Goal: Check status: Check status

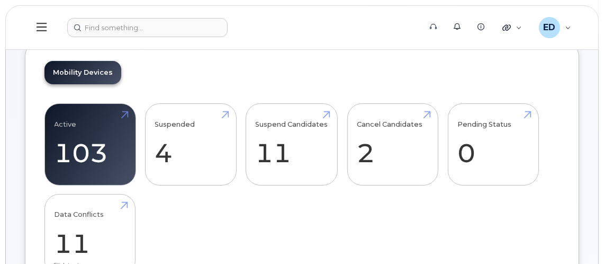
scroll to position [53, 0]
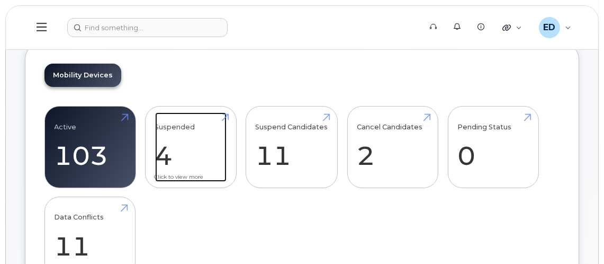
click at [191, 156] on link "Suspended 4 -99%" at bounding box center [190, 147] width 71 height 70
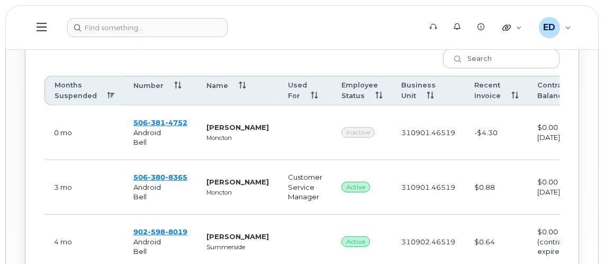
scroll to position [583, 0]
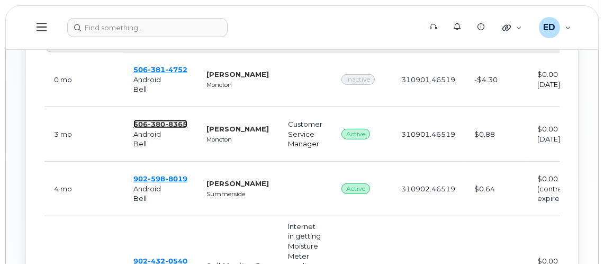
click at [142, 121] on span "506 380 8365" at bounding box center [160, 124] width 54 height 8
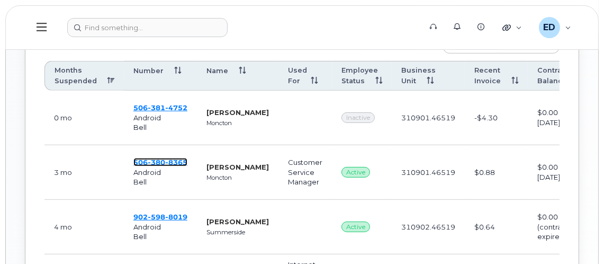
scroll to position [530, 0]
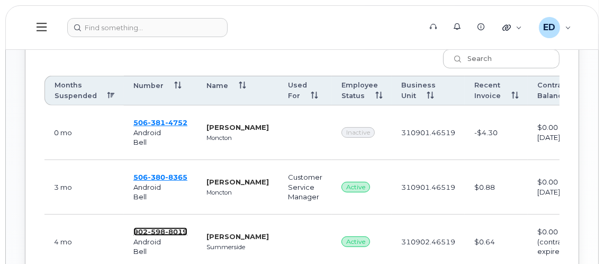
click at [158, 228] on span "598" at bounding box center [156, 231] width 17 height 8
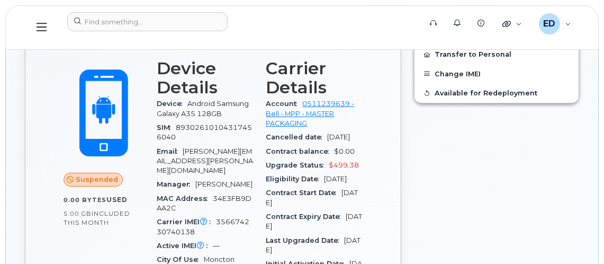
scroll to position [371, 0]
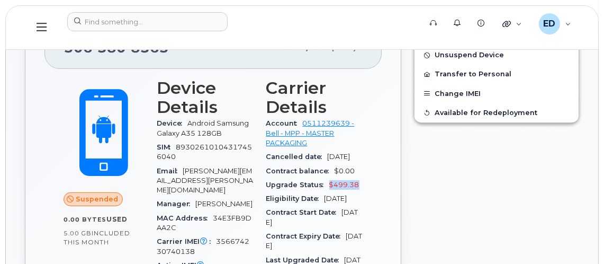
drag, startPoint x: 327, startPoint y: 193, endPoint x: 359, endPoint y: 193, distance: 31.8
click at [359, 192] on div "Upgrade Status $499.38" at bounding box center [314, 185] width 97 height 14
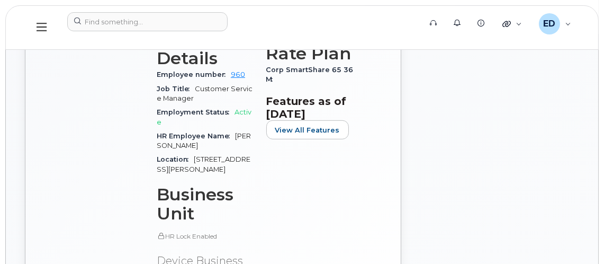
scroll to position [477, 0]
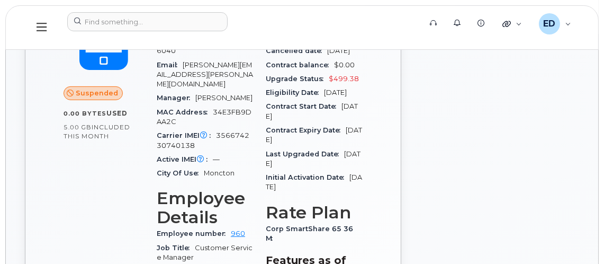
click at [372, 168] on div "Suspended 0.00 Bytes  used 5.00 GB  included this month Device Details Device A…" at bounding box center [212, 244] width 337 height 563
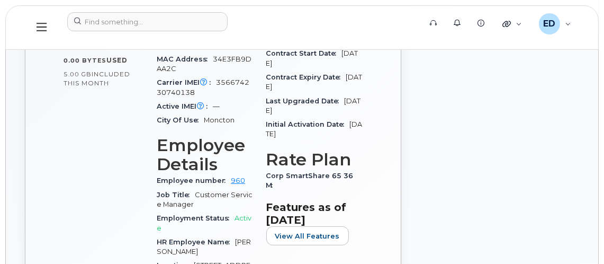
scroll to position [583, 0]
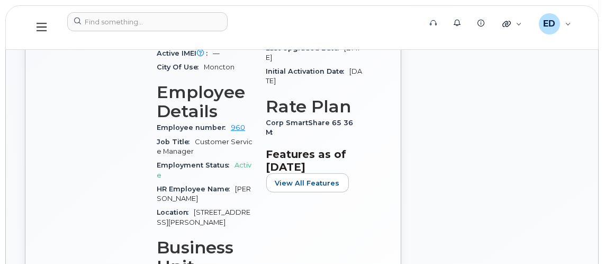
click at [241, 161] on span "Active" at bounding box center [204, 169] width 95 height 17
click at [180, 161] on span "Employment Status" at bounding box center [196, 165] width 78 height 8
click at [223, 161] on span "Employment Status" at bounding box center [196, 165] width 78 height 8
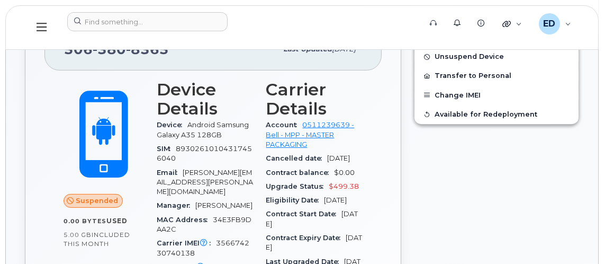
scroll to position [371, 0]
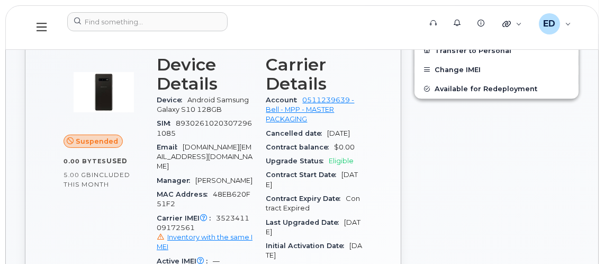
scroll to position [371, 0]
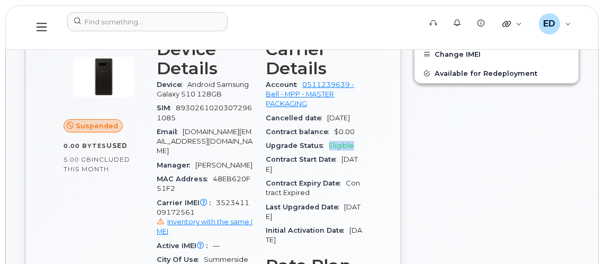
drag, startPoint x: 329, startPoint y: 153, endPoint x: 359, endPoint y: 153, distance: 29.7
click at [359, 153] on div "Upgrade Status Eligible" at bounding box center [314, 146] width 97 height 14
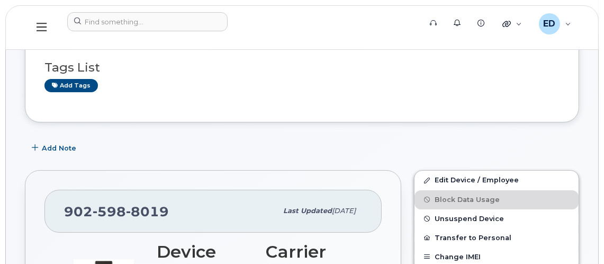
scroll to position [212, 0]
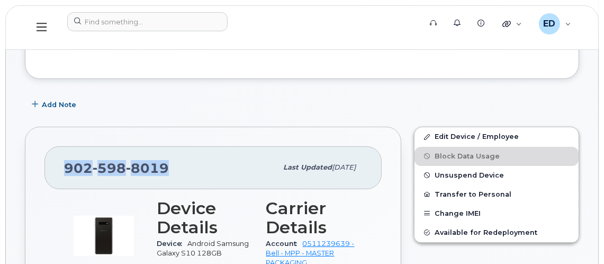
drag, startPoint x: 65, startPoint y: 163, endPoint x: 169, endPoint y: 161, distance: 104.9
click at [169, 161] on div "902 598 8019" at bounding box center [170, 167] width 213 height 22
click at [356, 105] on div "Add Note" at bounding box center [302, 104] width 554 height 19
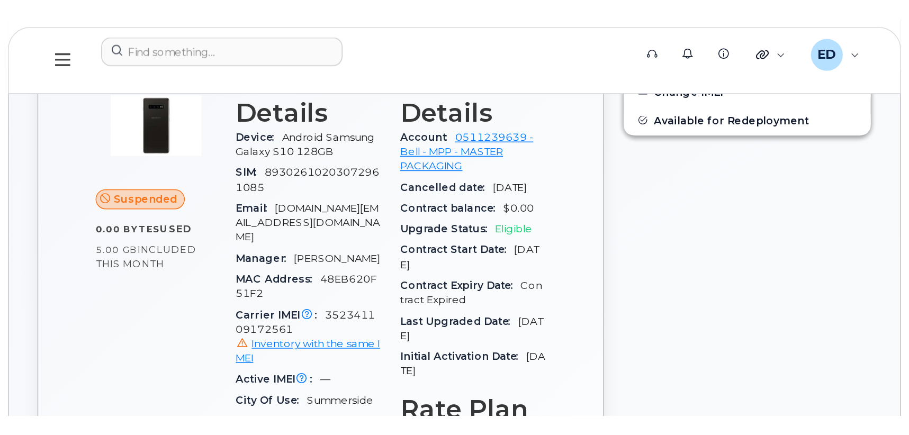
scroll to position [318, 0]
